Goal: Information Seeking & Learning: Learn about a topic

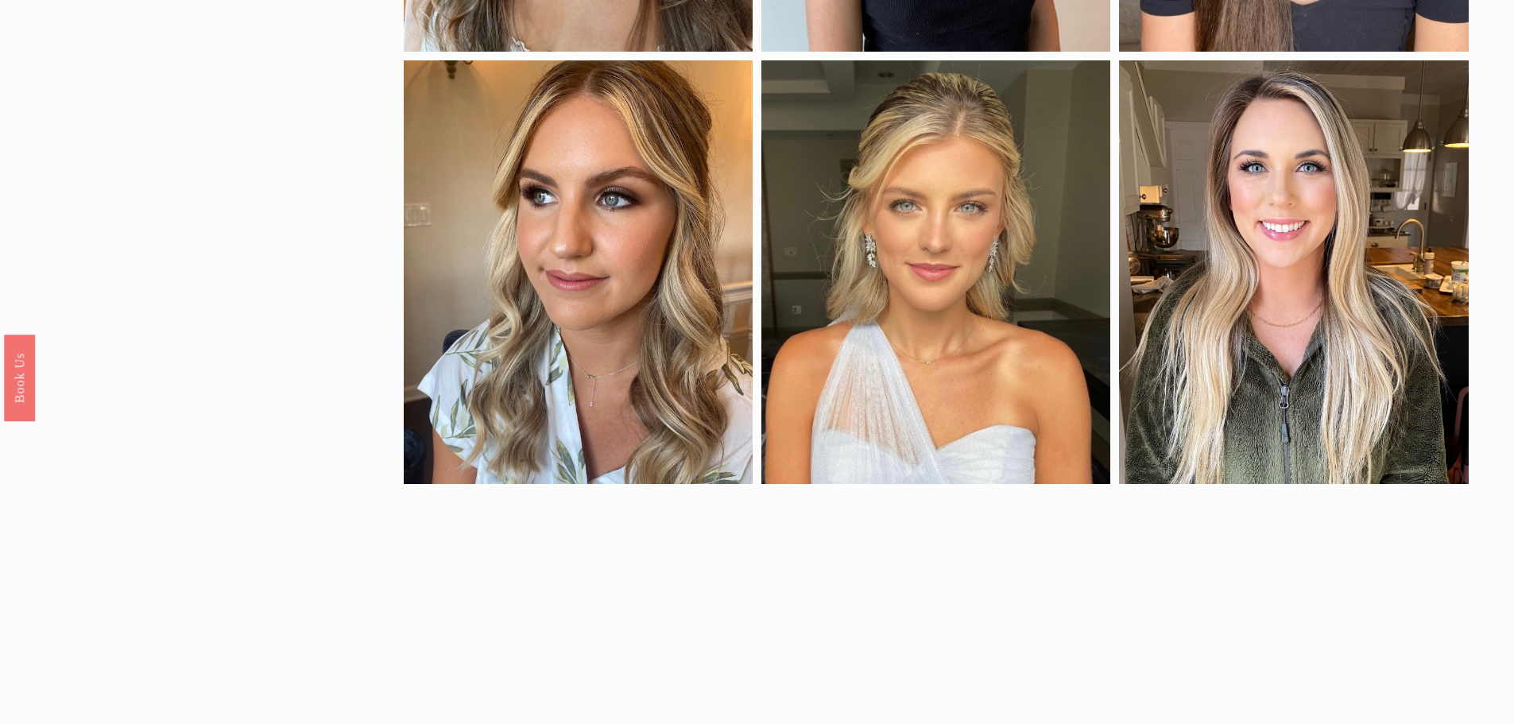
scroll to position [318, 0]
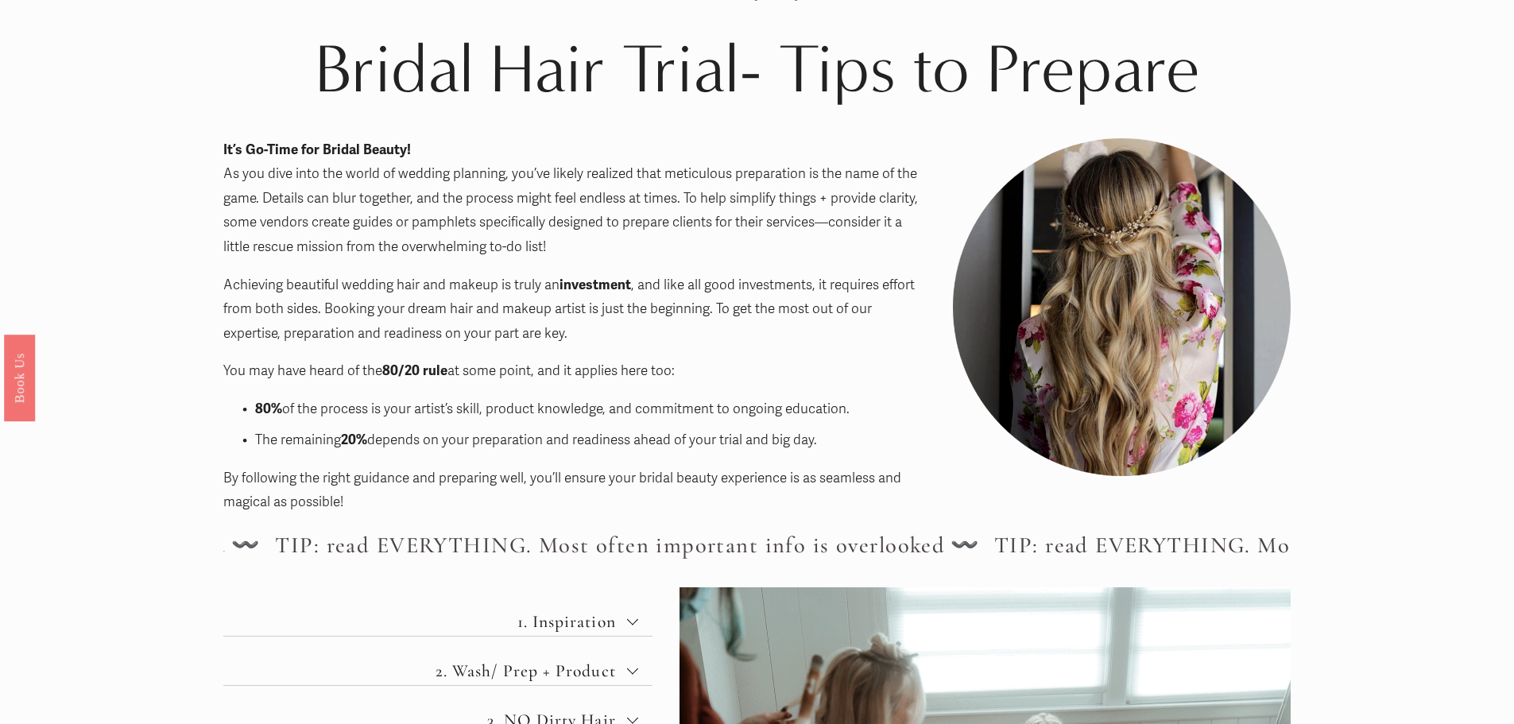
scroll to position [397, 0]
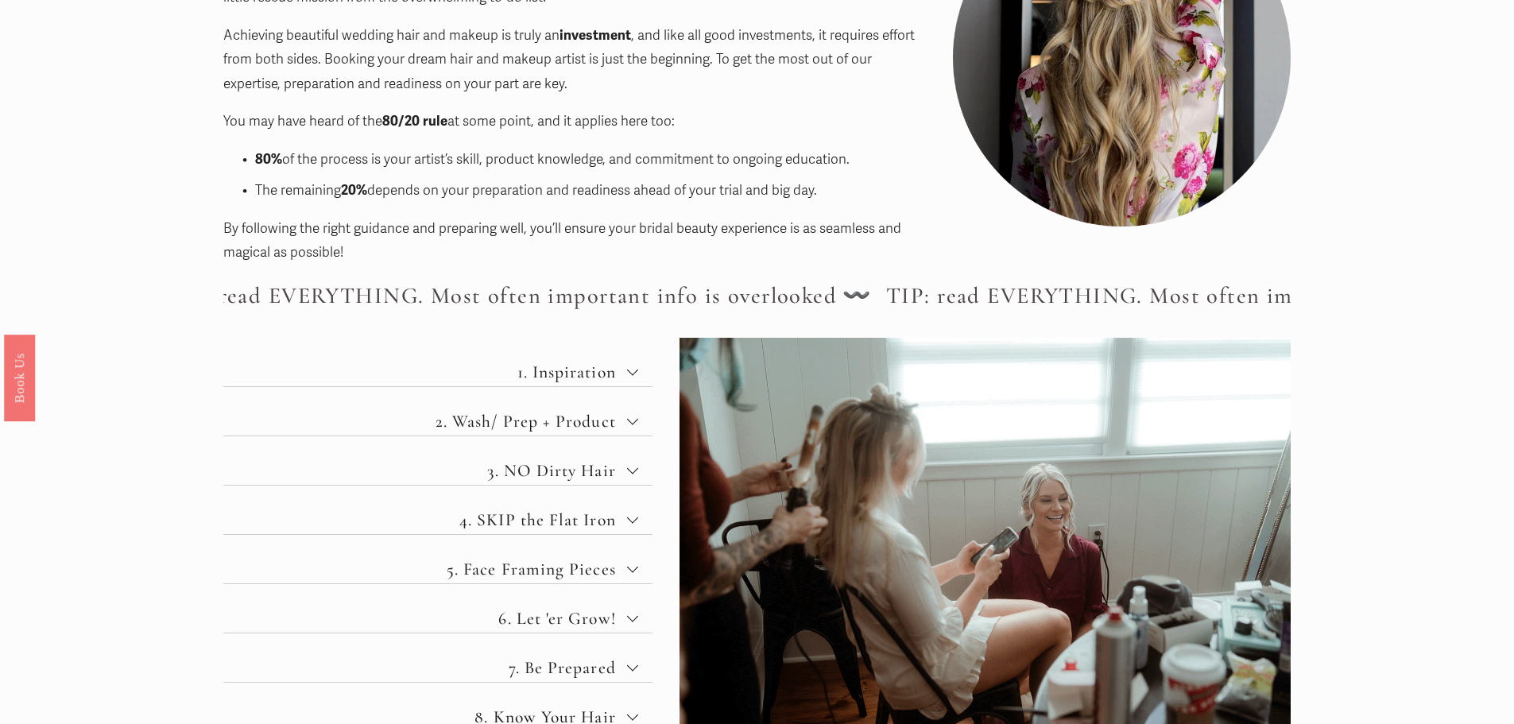
click at [617, 366] on span "1. Inspiration" at bounding box center [444, 372] width 366 height 21
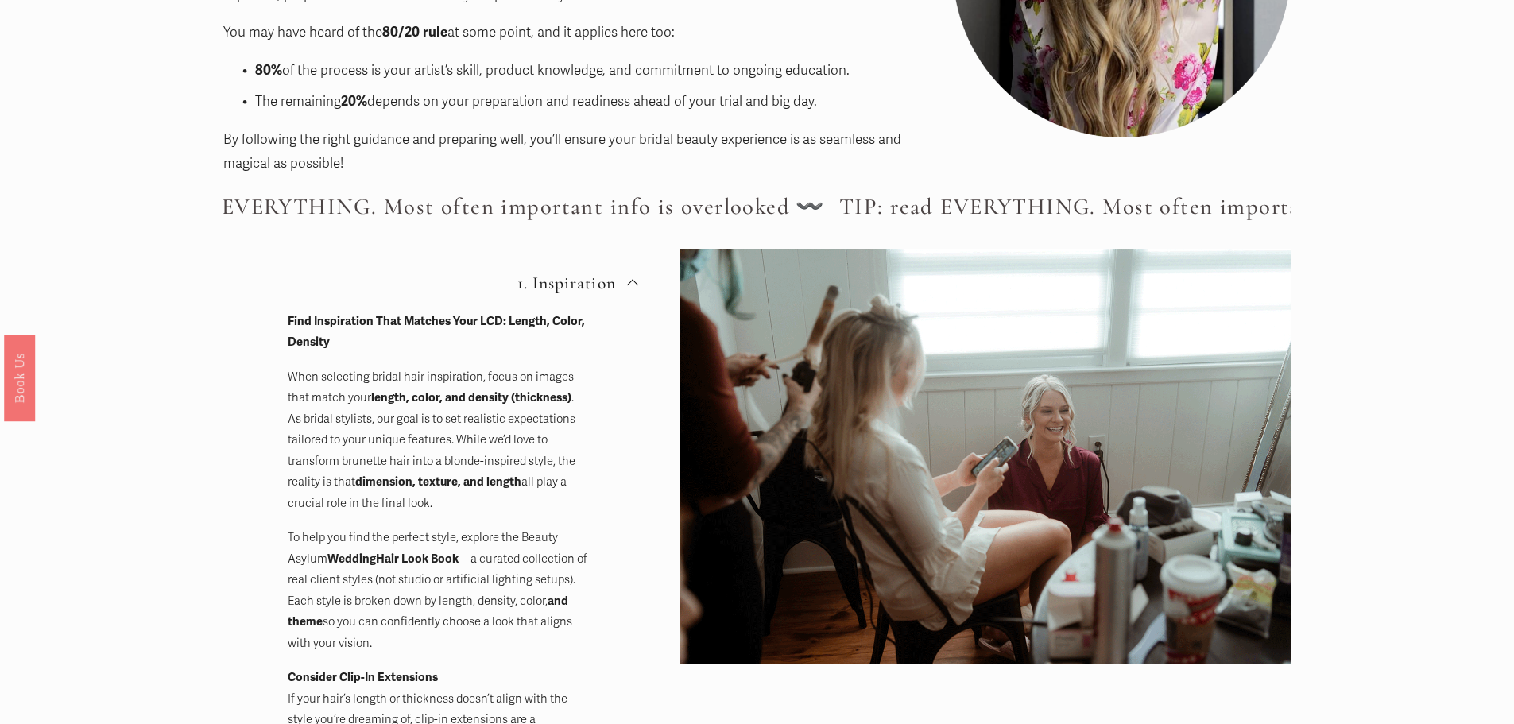
scroll to position [715, 0]
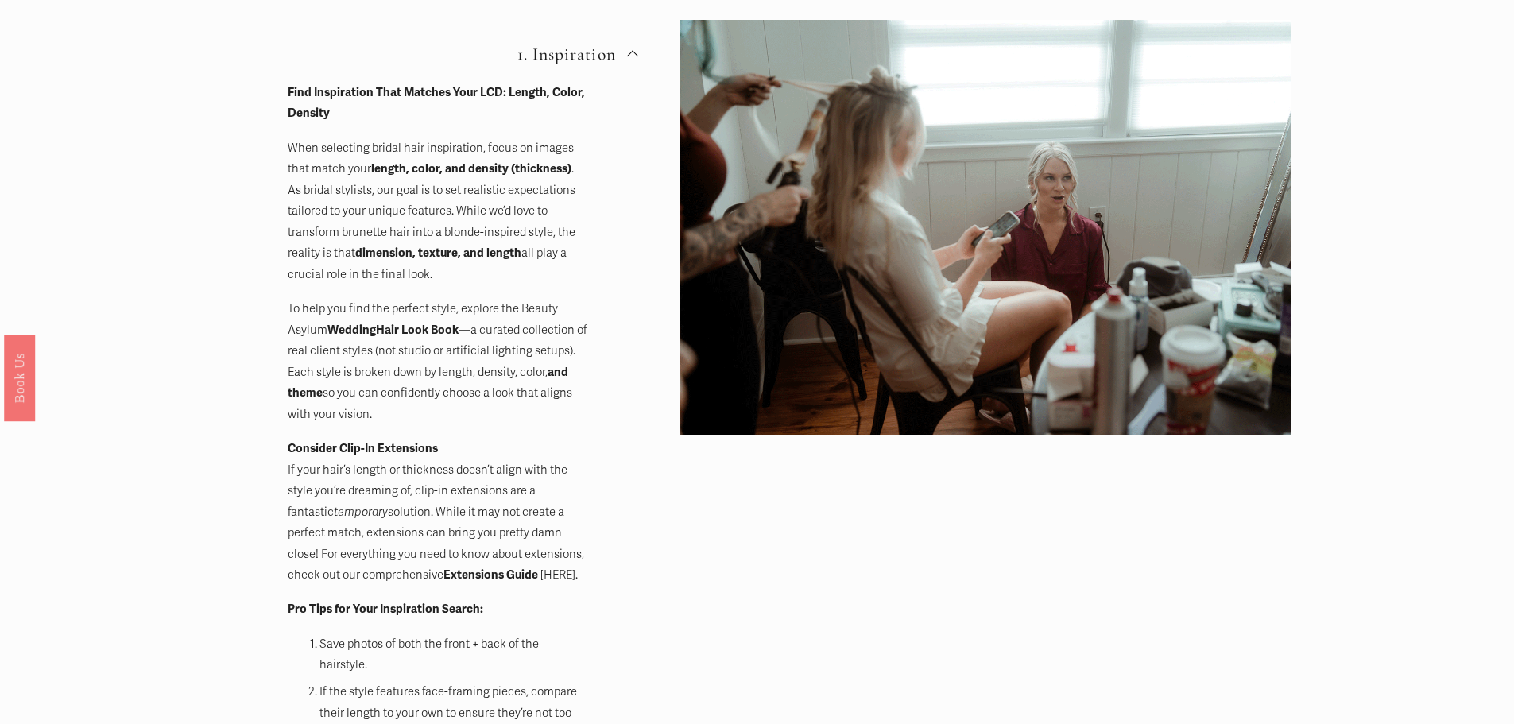
click at [447, 574] on strong "Extensions Guide" at bounding box center [491, 575] width 95 height 14
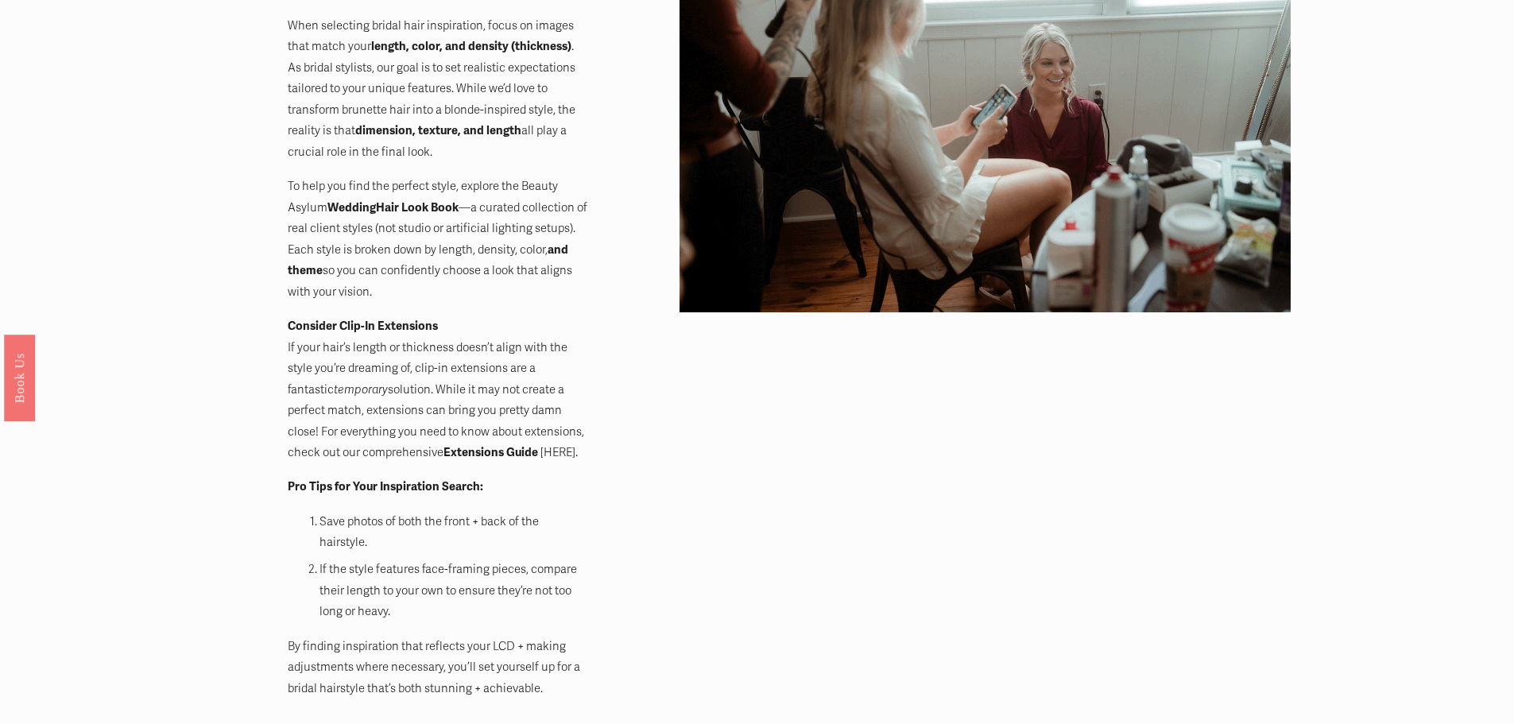
scroll to position [874, 0]
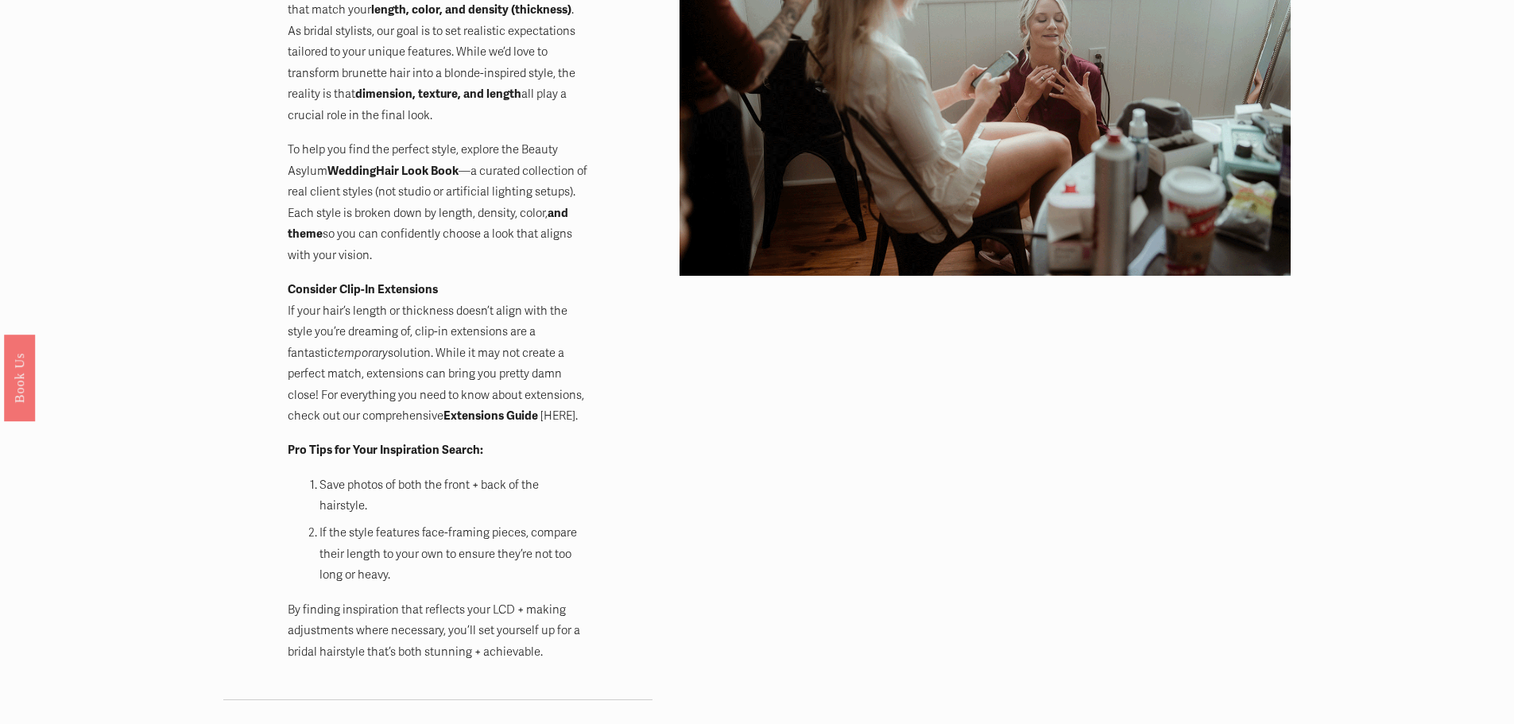
click at [541, 415] on link "[HERE]." at bounding box center [559, 416] width 37 height 14
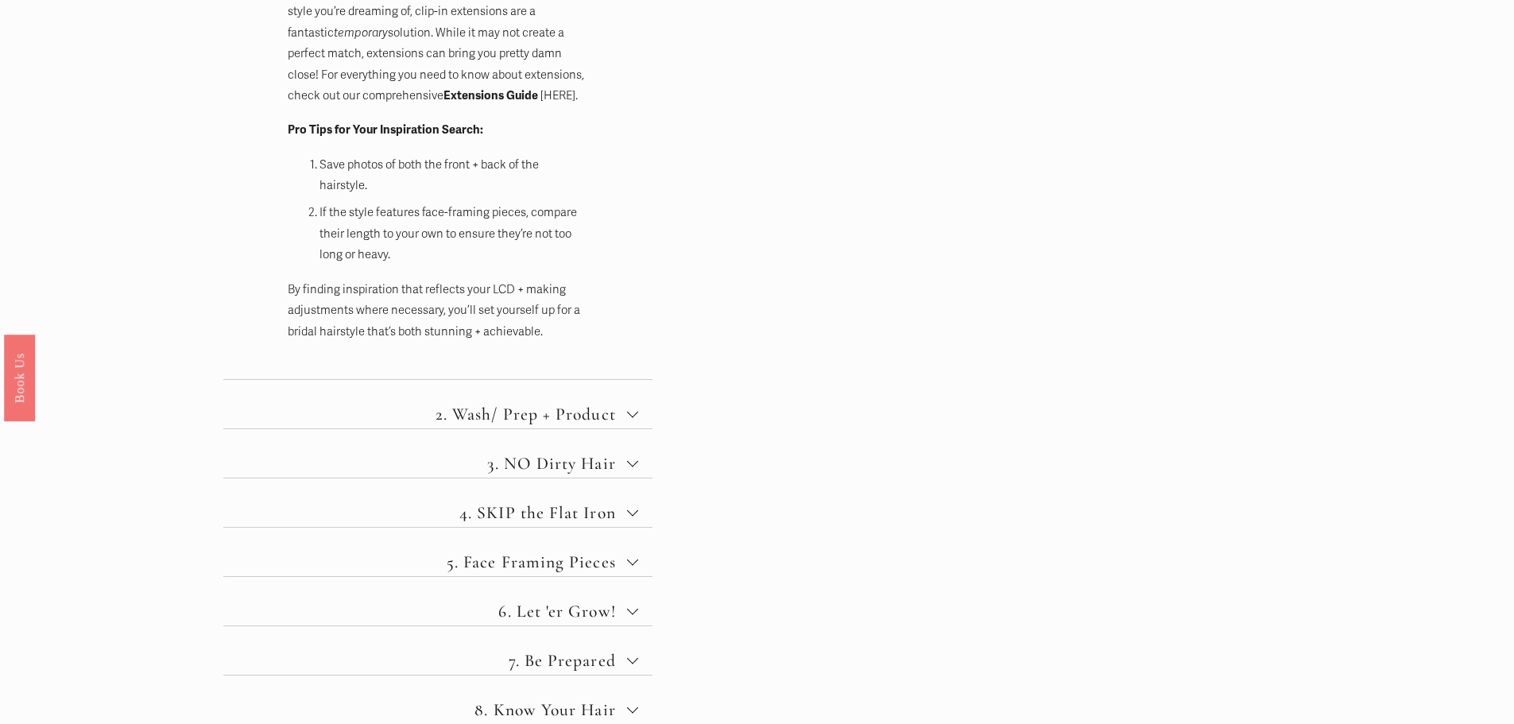
scroll to position [1272, 0]
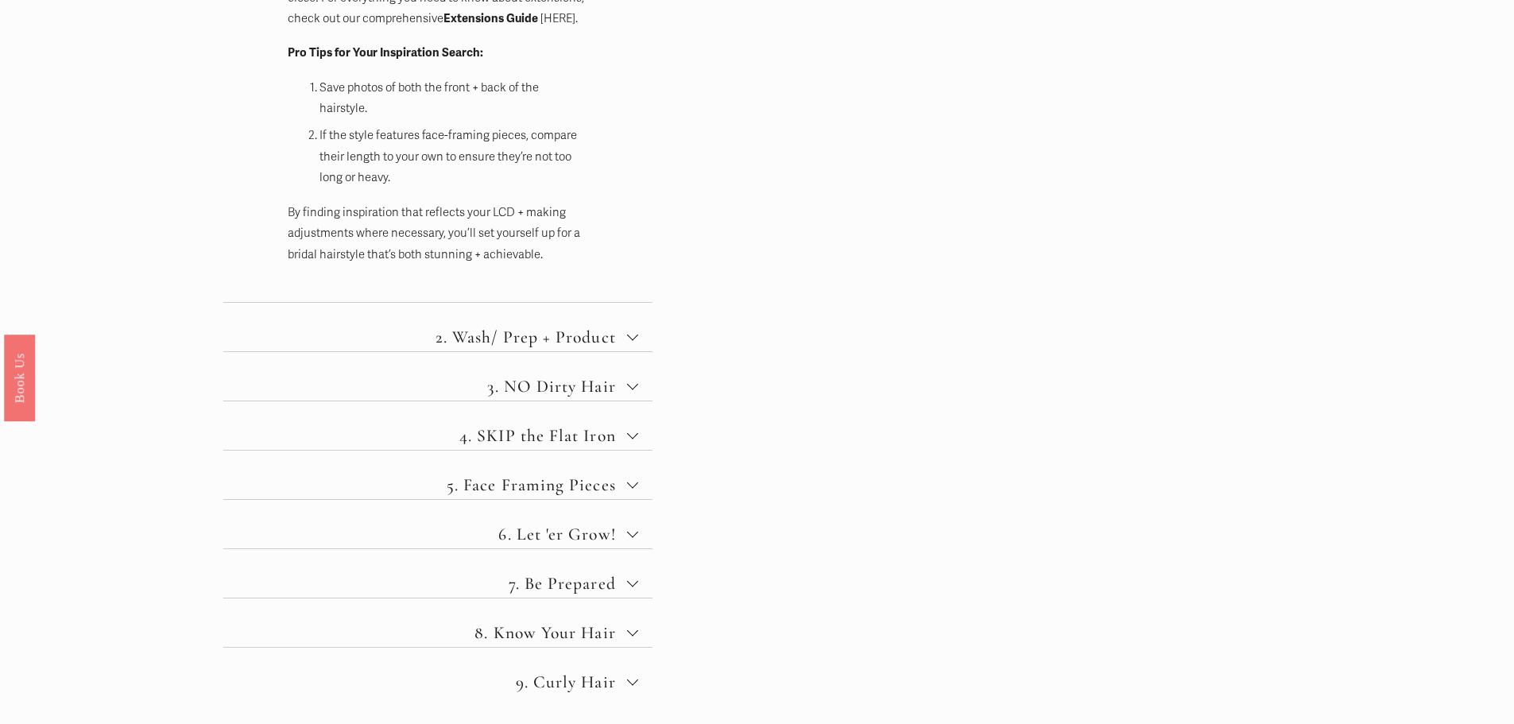
click at [571, 336] on span "2. Wash/ Prep + Product" at bounding box center [444, 337] width 366 height 21
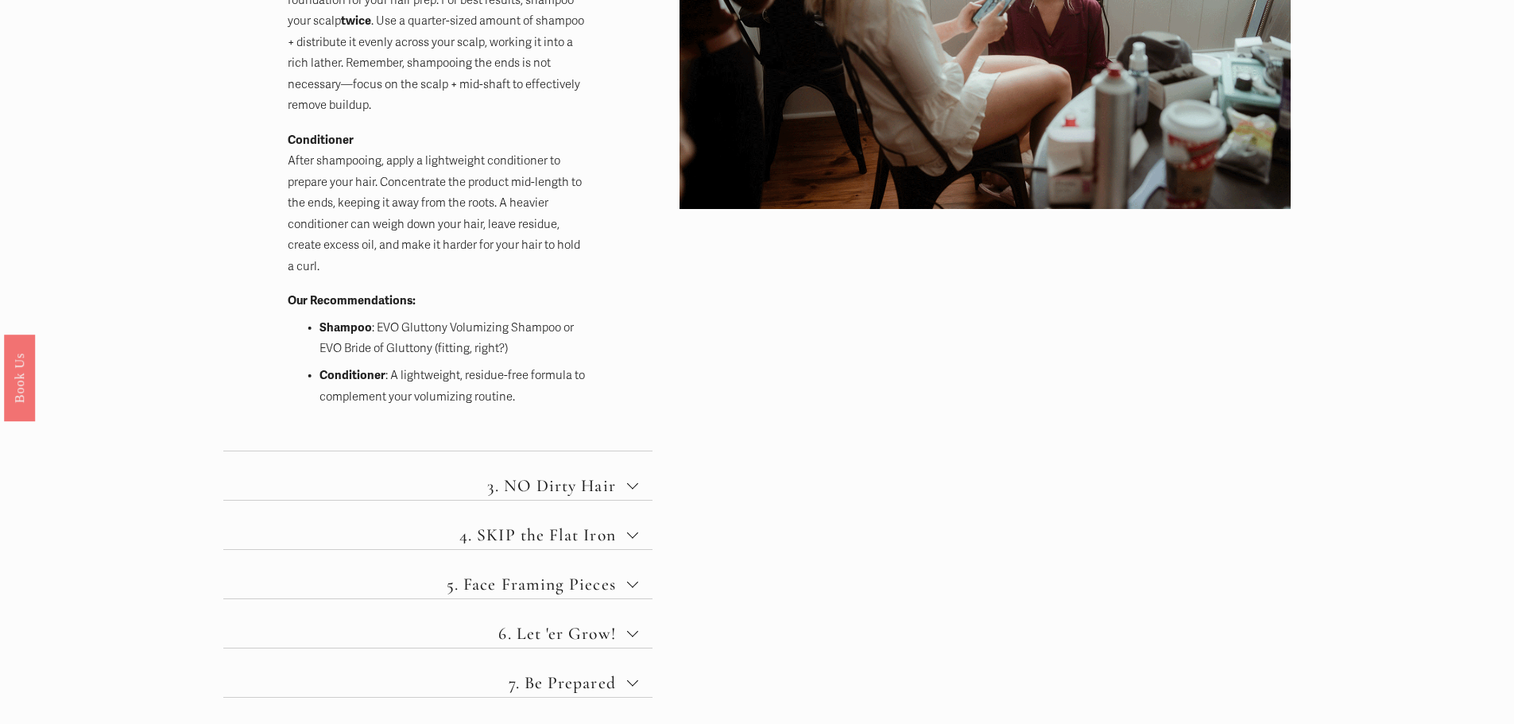
scroll to position [1113, 0]
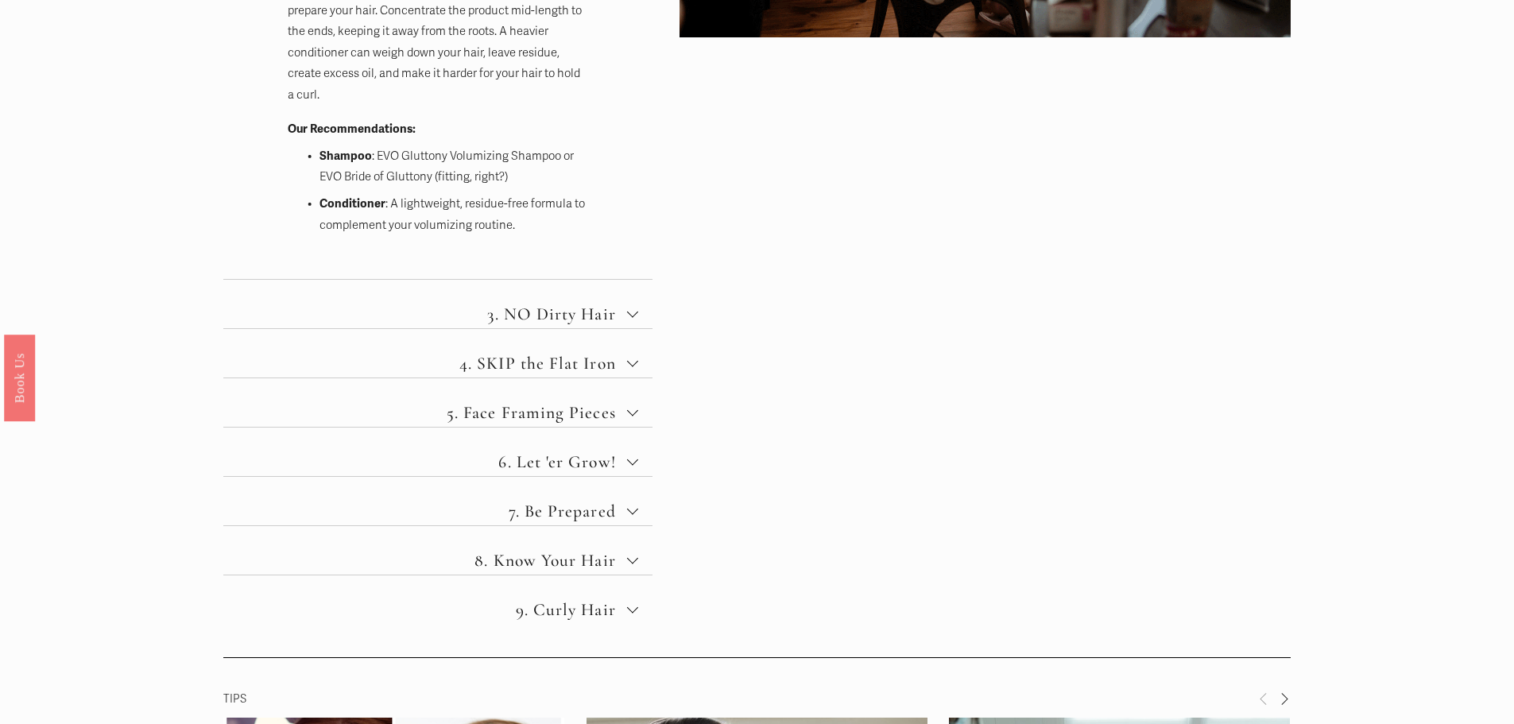
click at [521, 311] on span "3. NO Dirty Hair" at bounding box center [444, 314] width 366 height 21
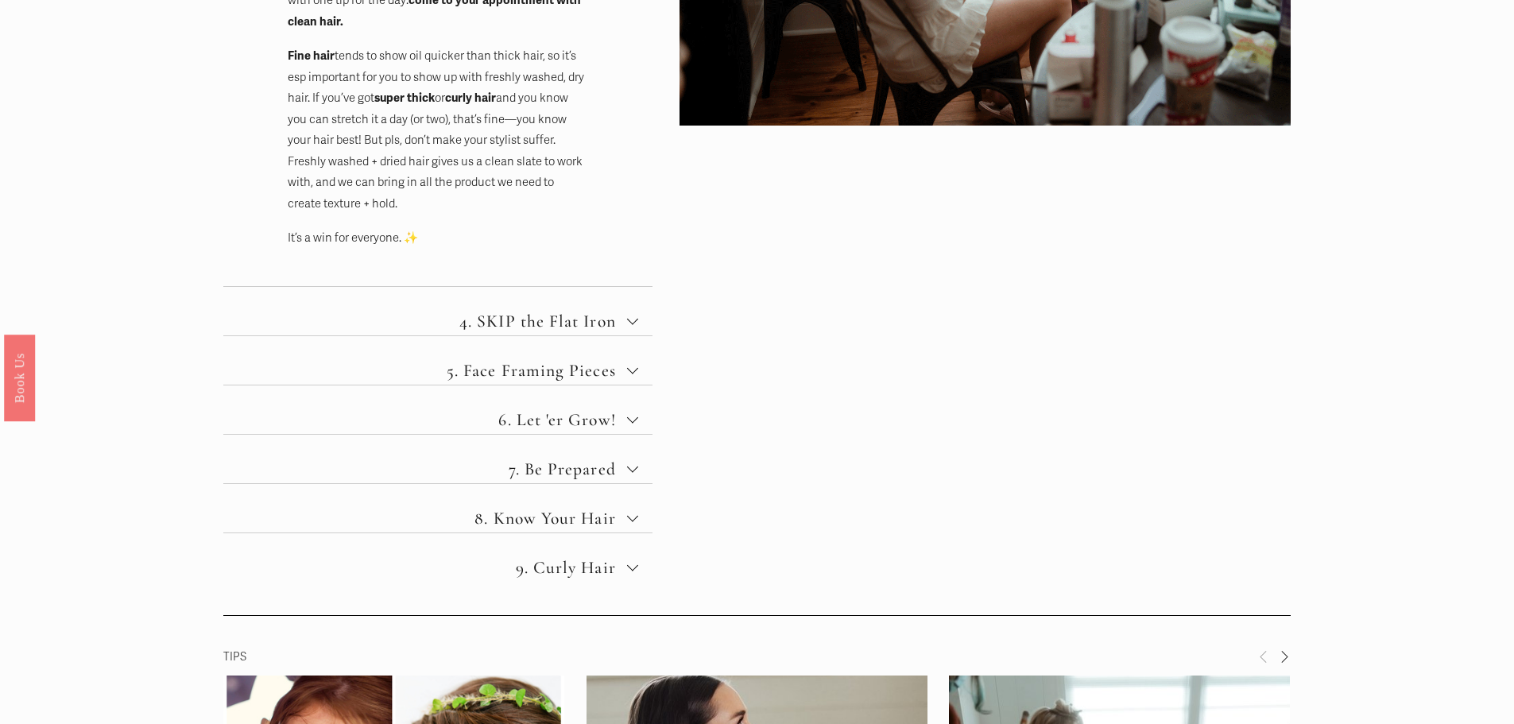
scroll to position [1033, 0]
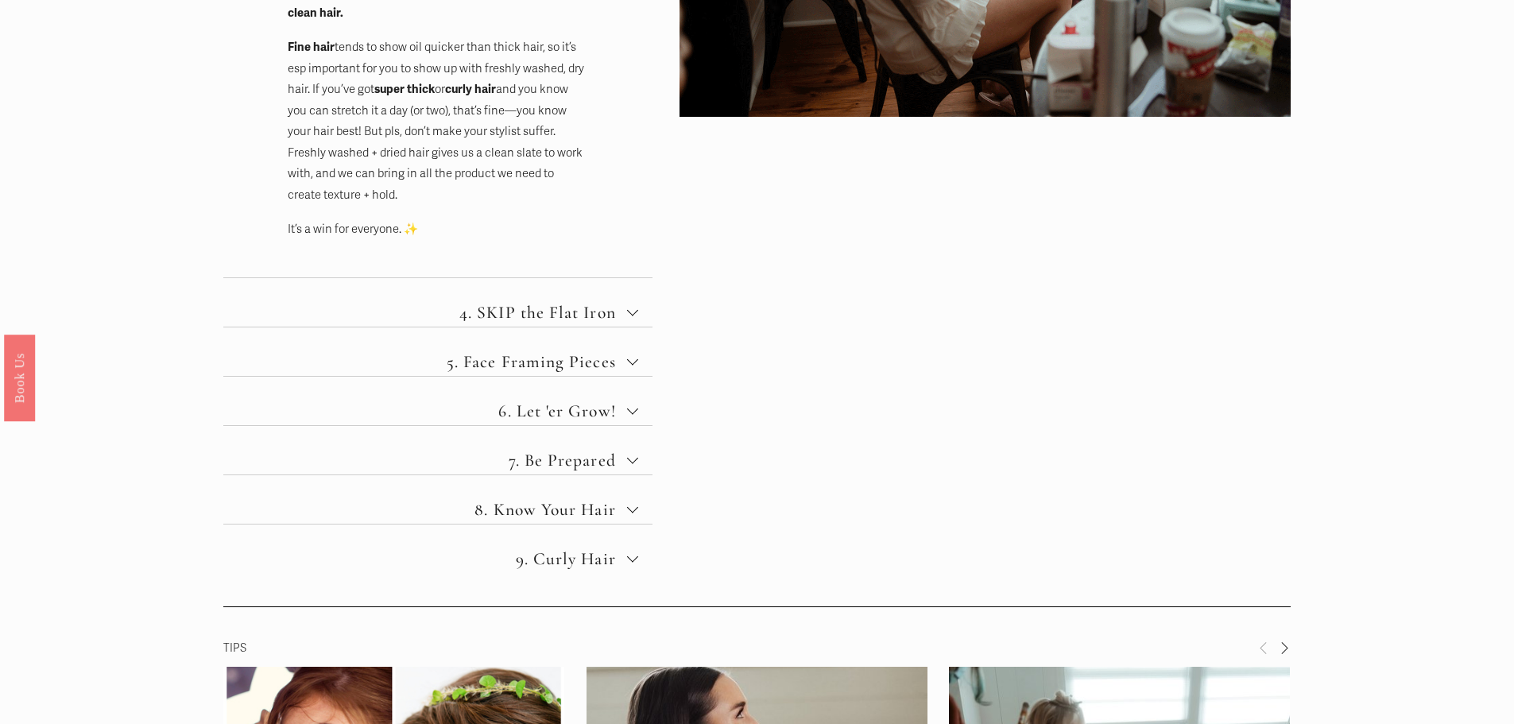
click at [624, 365] on span "5. Face Framing Pieces" at bounding box center [444, 361] width 366 height 21
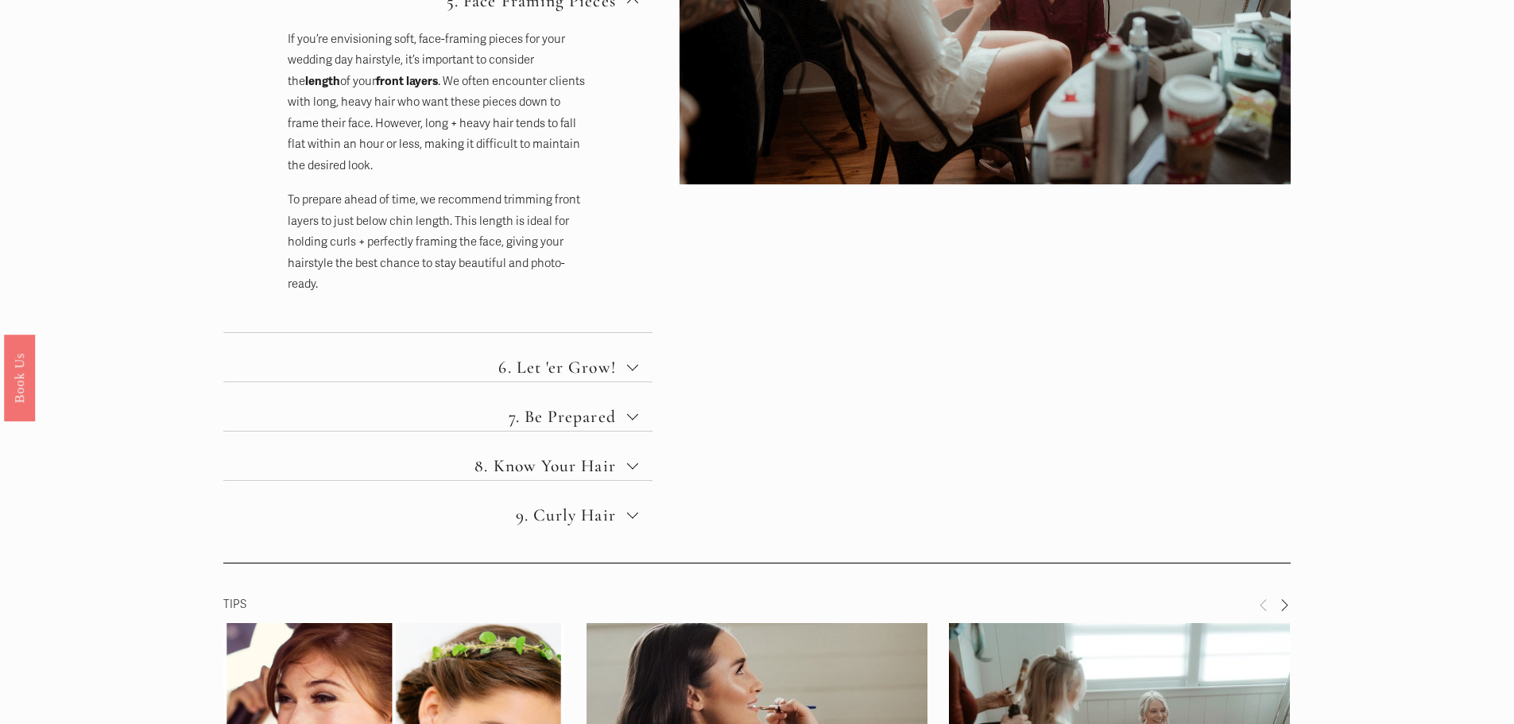
scroll to position [795, 0]
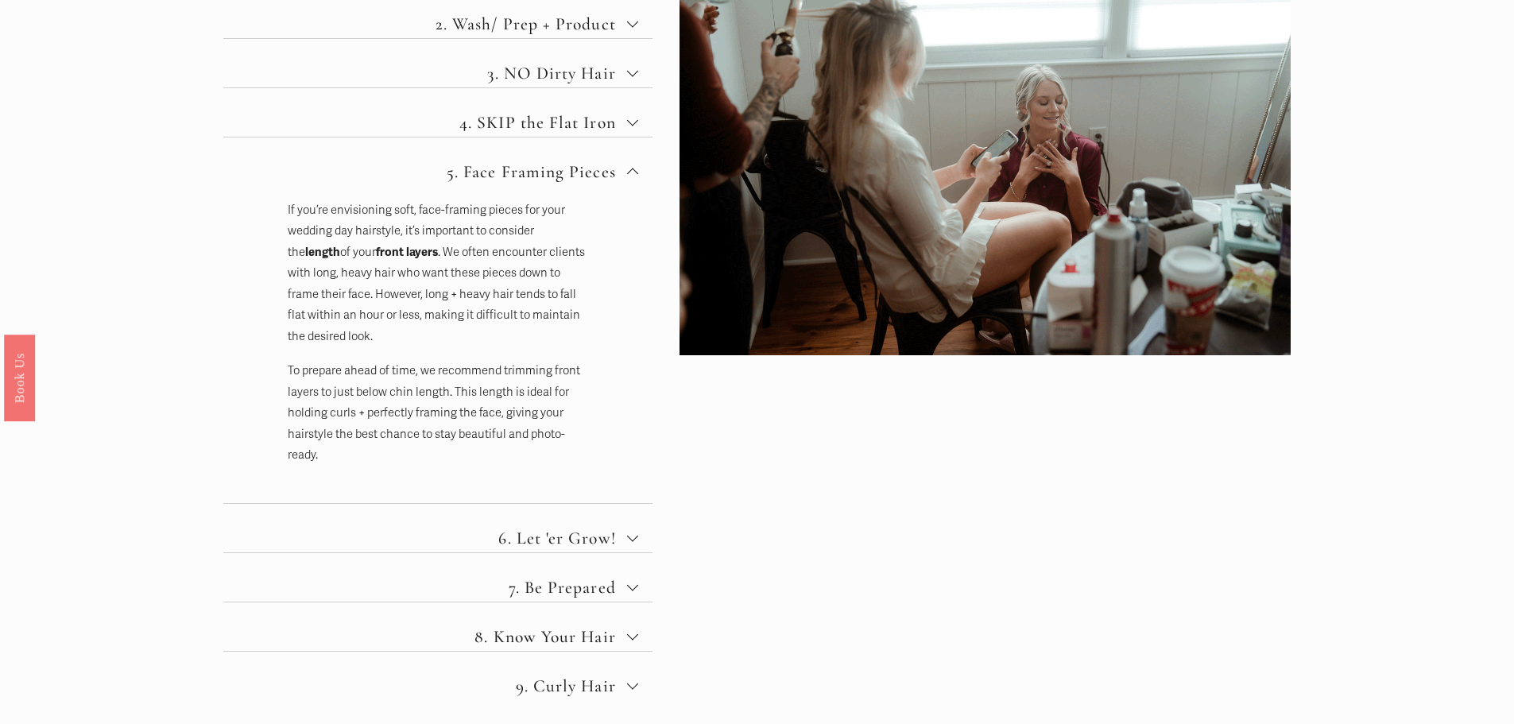
click at [581, 532] on span "6. Let 'er Grow!" at bounding box center [444, 538] width 366 height 21
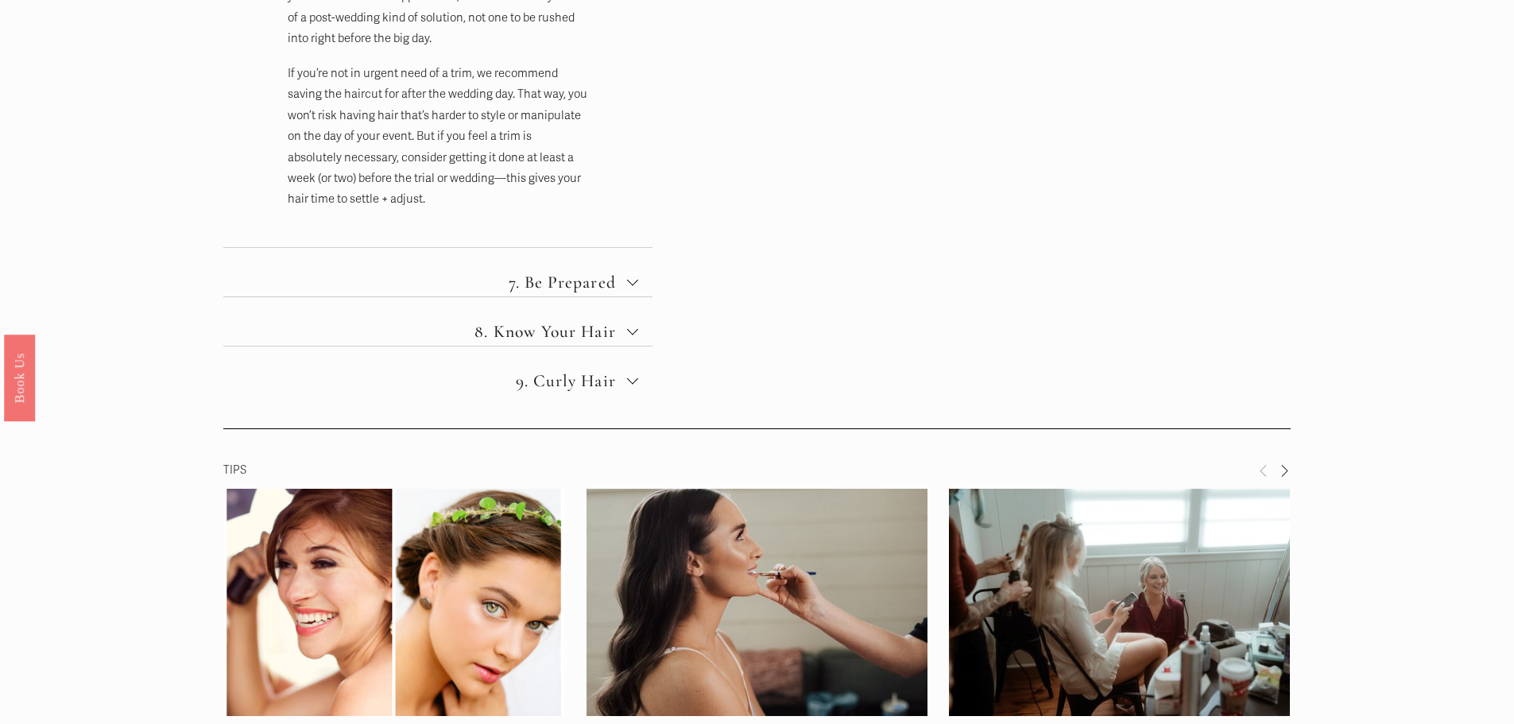
scroll to position [1351, 0]
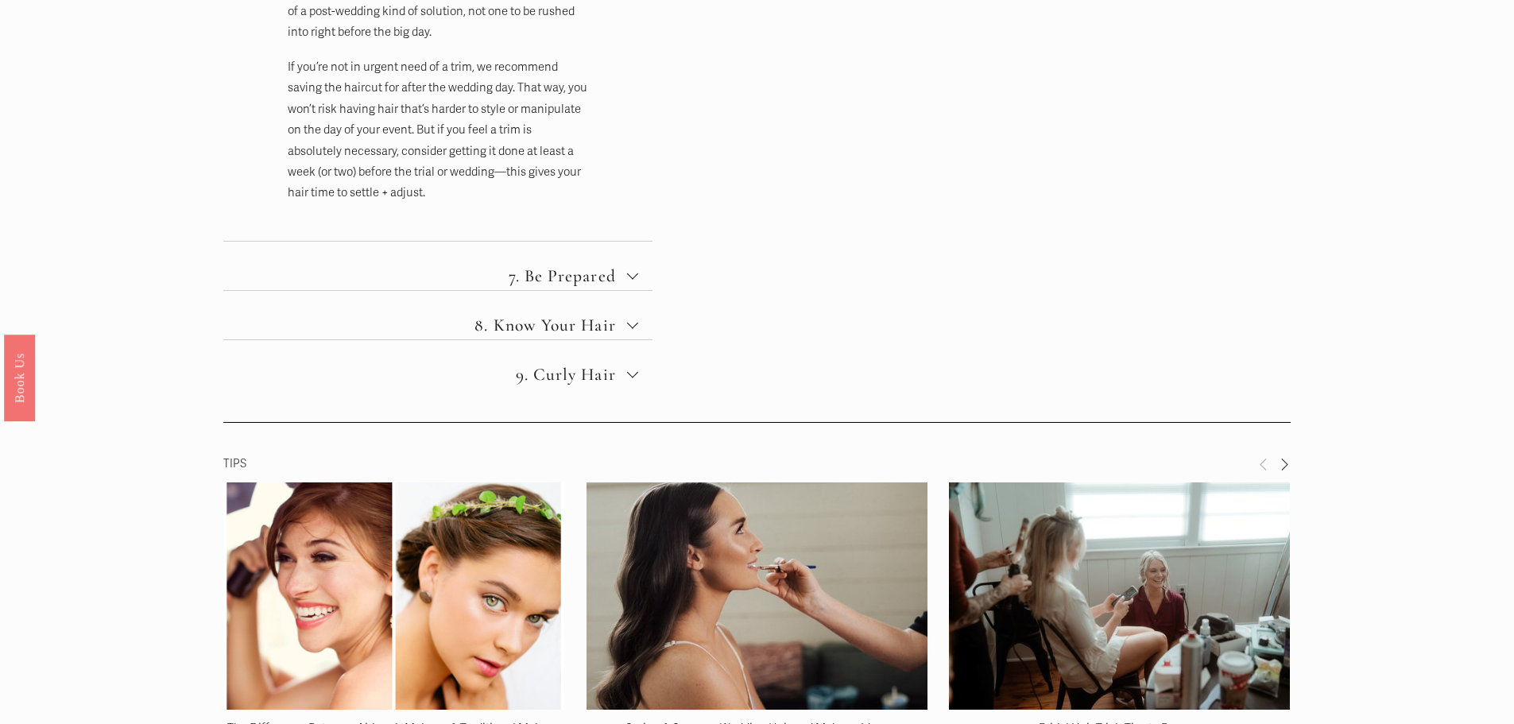
click at [591, 277] on span "7. Be Prepared" at bounding box center [444, 275] width 366 height 21
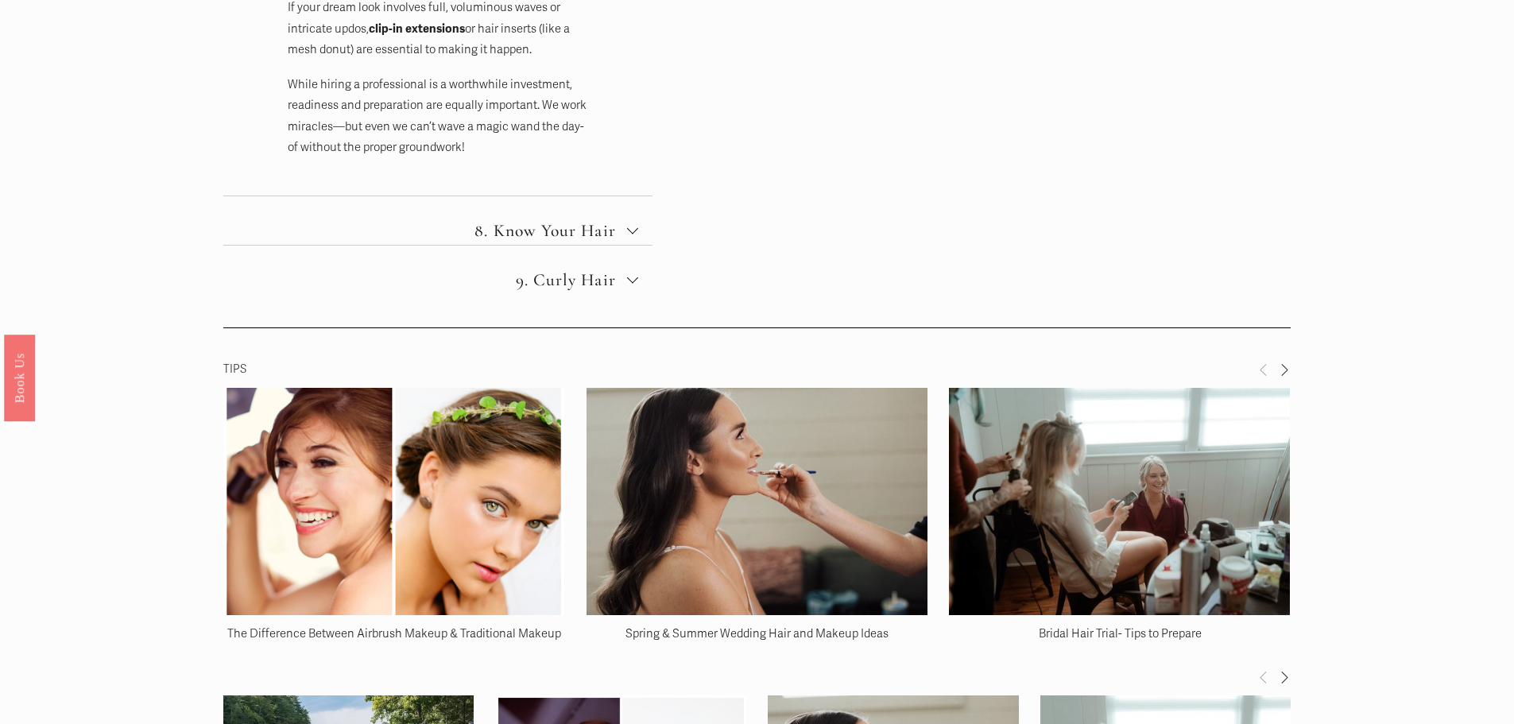
scroll to position [1590, 0]
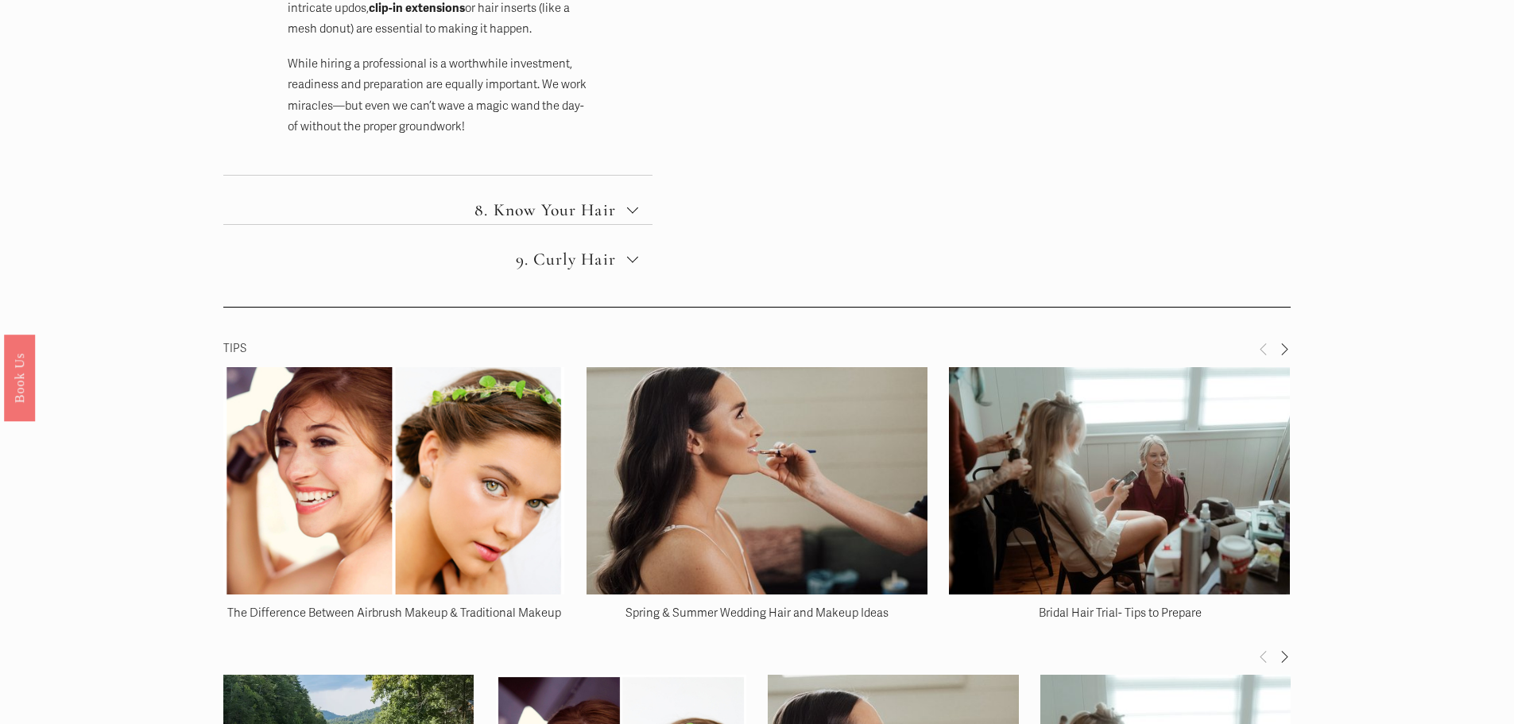
click at [444, 614] on link "The Difference Between Airbrush Makeup & Traditional Makeup" at bounding box center [394, 613] width 334 height 14
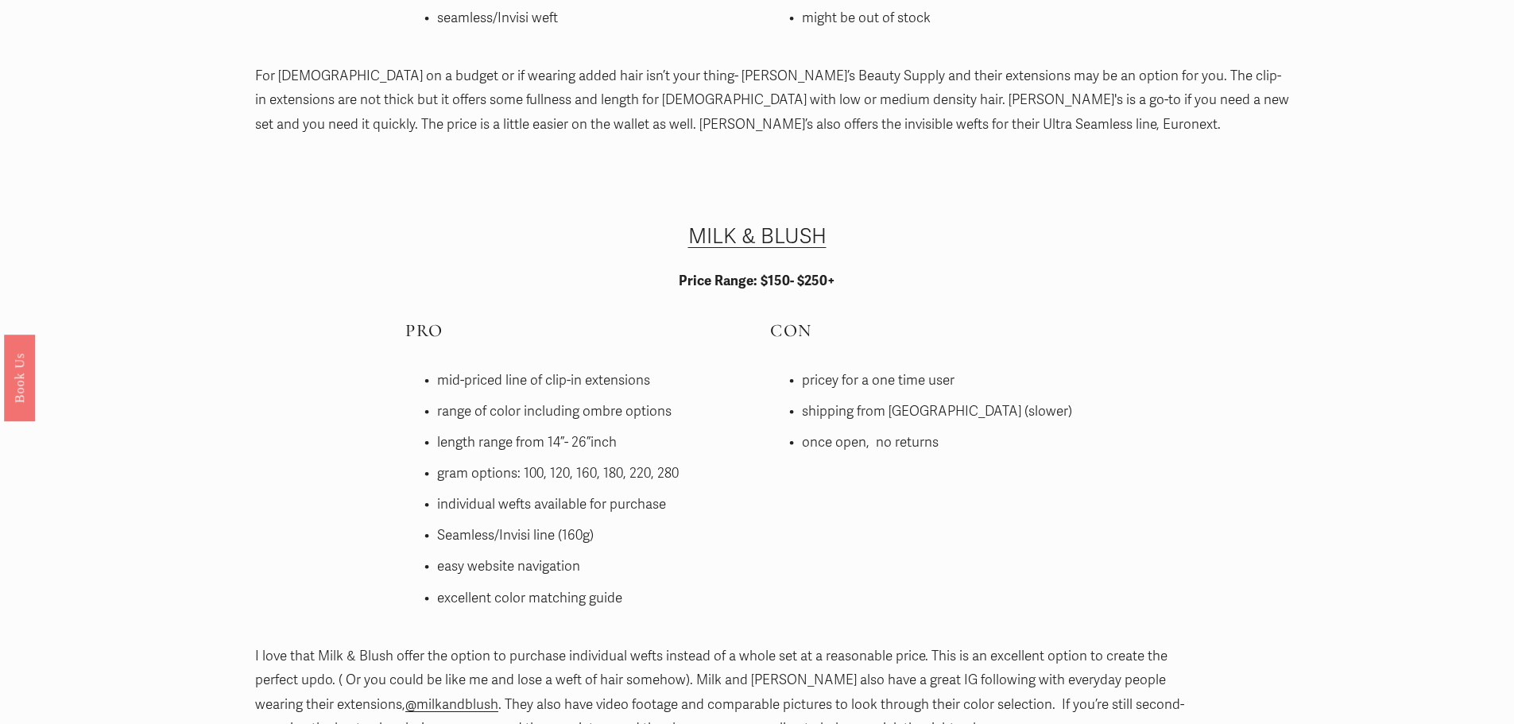
scroll to position [3259, 0]
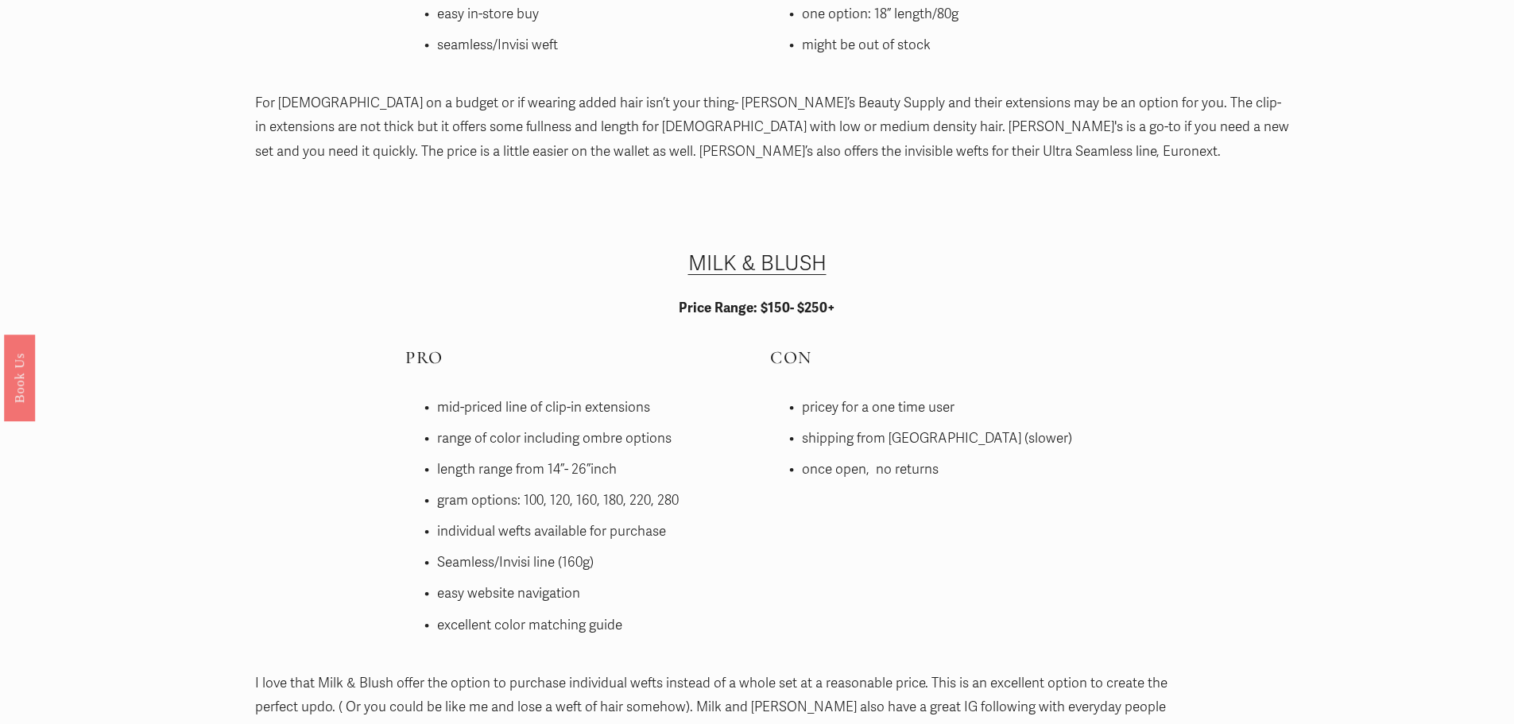
click at [734, 268] on link "MILK & BLUSH" at bounding box center [757, 263] width 138 height 25
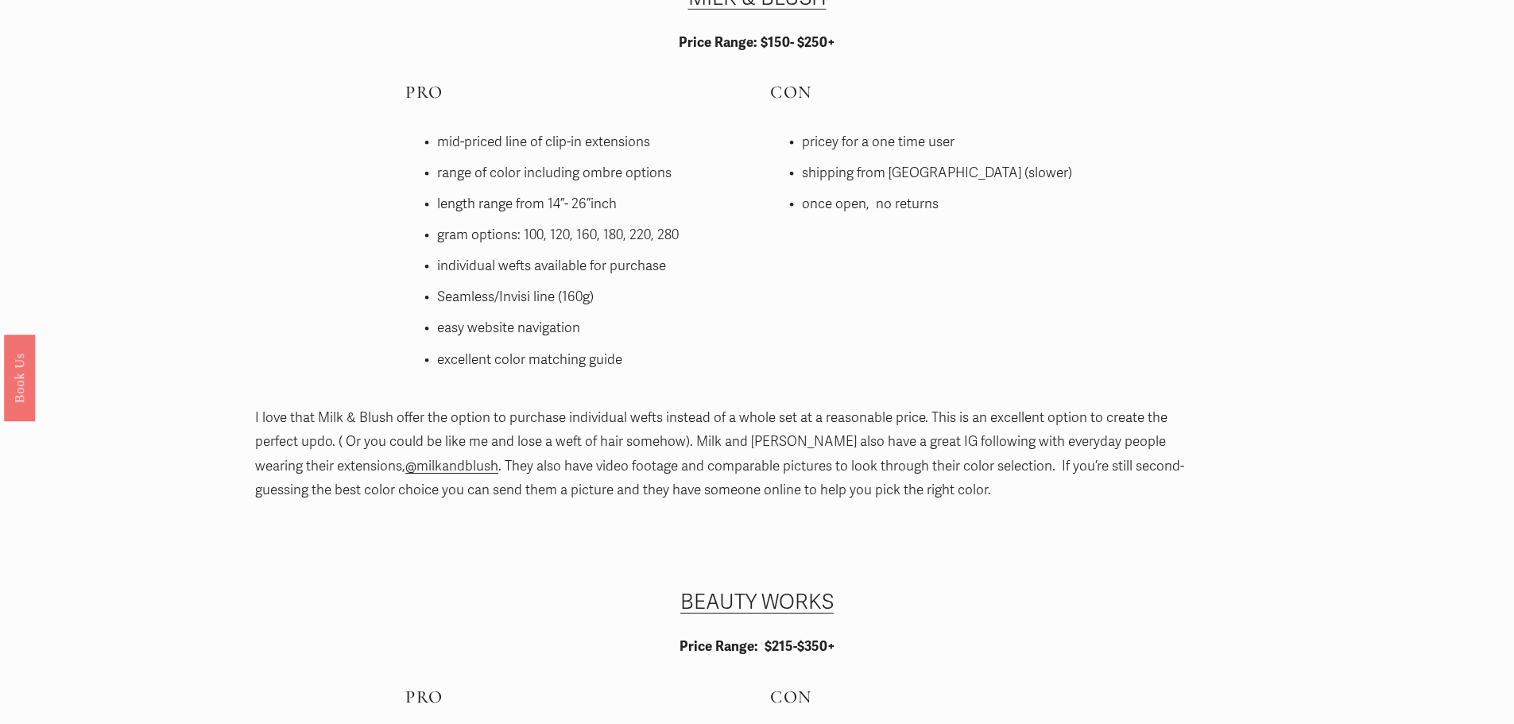
scroll to position [3815, 0]
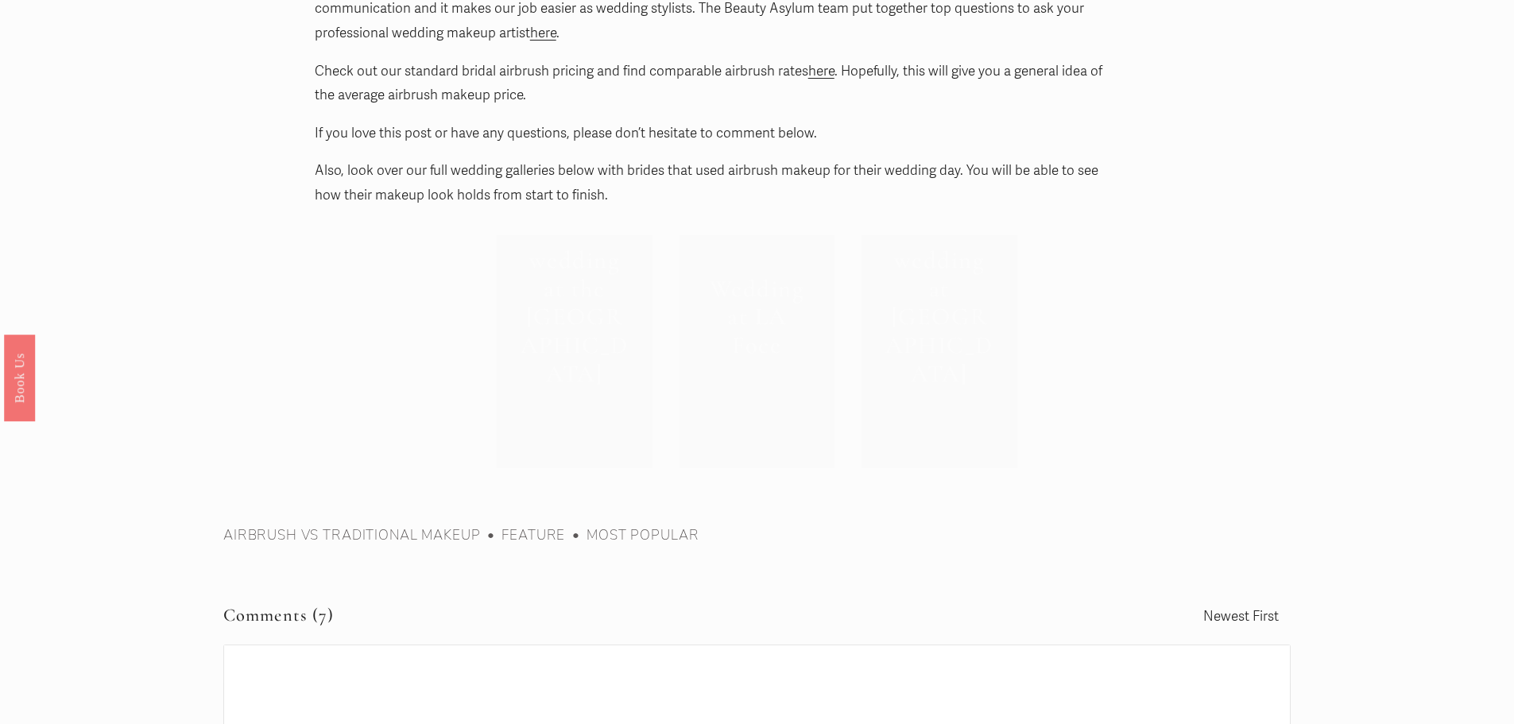
scroll to position [6995, 0]
